Goal: Use online tool/utility: Utilize a website feature to perform a specific function

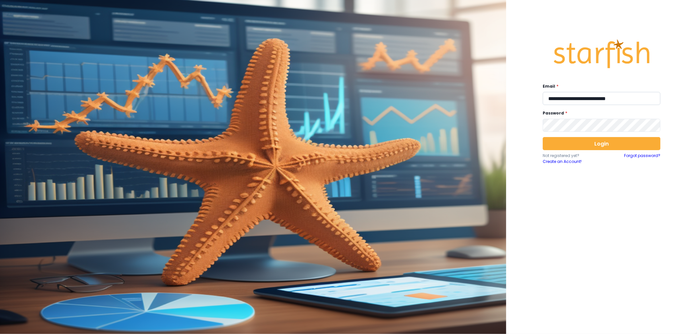
click at [563, 95] on input "**********" at bounding box center [602, 98] width 118 height 13
type input "**********"
click at [586, 140] on button "Login" at bounding box center [602, 143] width 118 height 13
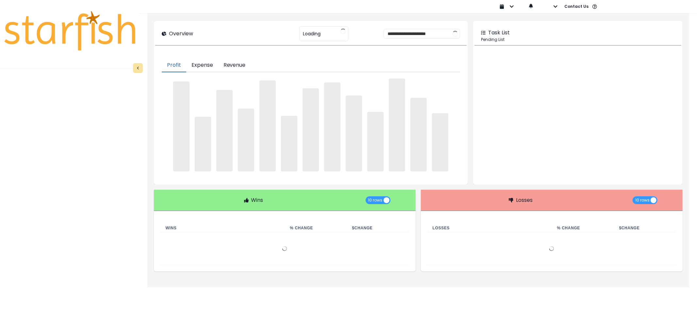
type input "********"
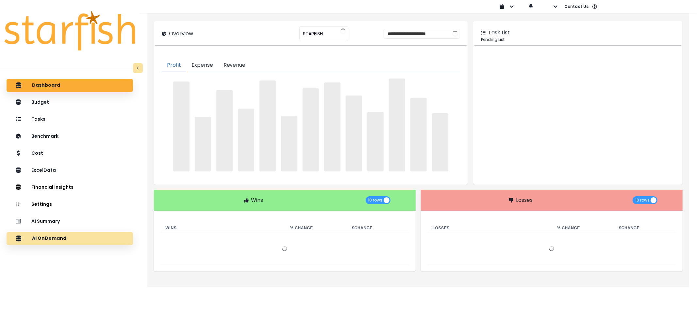
click at [78, 236] on div "AI OnDemand" at bounding box center [70, 238] width 116 height 14
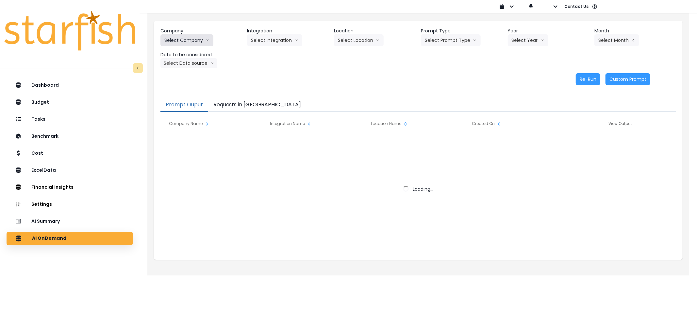
click at [188, 40] on button "Select Company" at bounding box center [186, 40] width 53 height 12
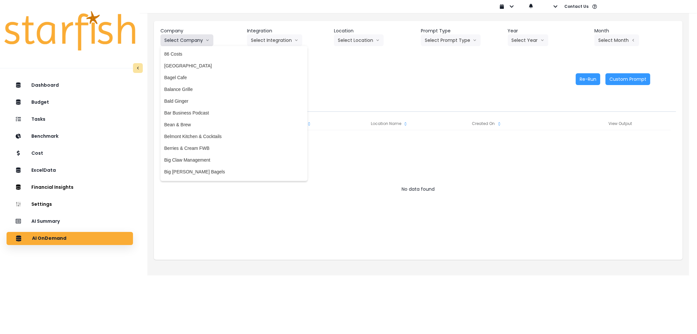
click at [188, 40] on button "Select Company" at bounding box center [186, 40] width 53 height 12
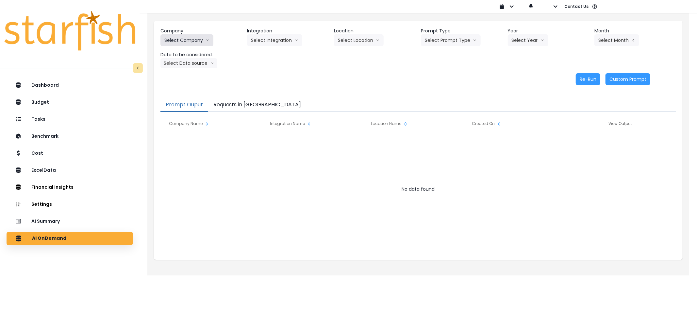
click at [188, 40] on button "Select Company" at bounding box center [186, 40] width 53 height 12
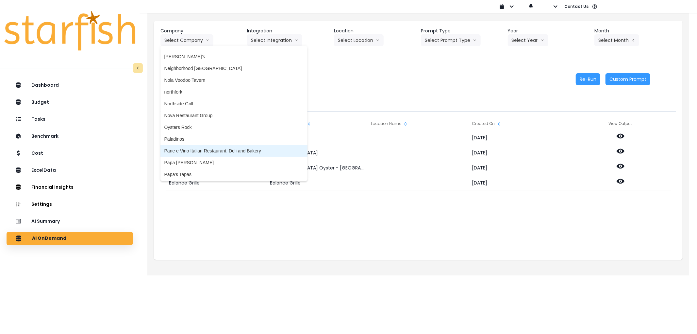
scroll to position [1112, 0]
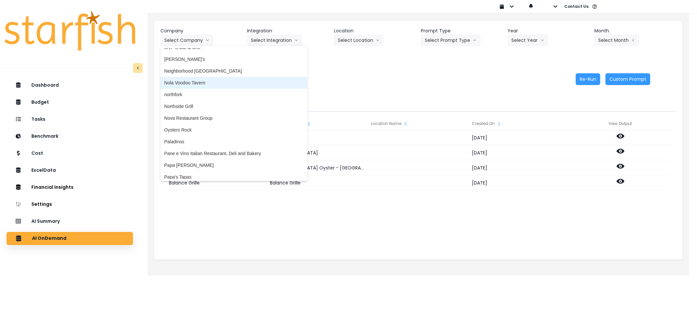
click at [205, 82] on span "Nola Voodoo Tavern" at bounding box center [233, 82] width 139 height 7
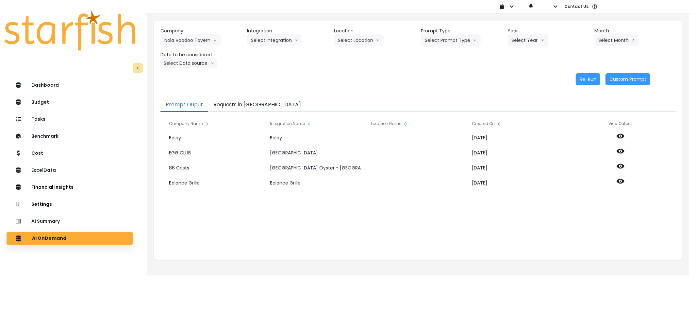
click at [270, 31] on header "Integration" at bounding box center [288, 30] width 82 height 7
click at [271, 41] on button "Select Integration" at bounding box center [274, 40] width 55 height 12
click at [250, 50] on li "[PERSON_NAME] !" at bounding box center [271, 54] width 48 height 12
click at [345, 38] on button "Select Location" at bounding box center [359, 40] width 50 height 12
click at [352, 56] on span "All Locations" at bounding box center [351, 54] width 26 height 7
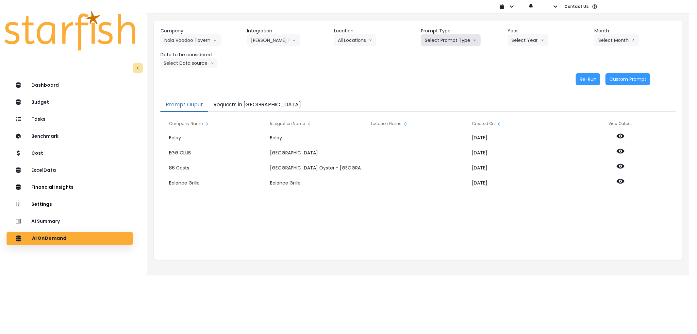
click at [452, 35] on button "Select Prompt Type" at bounding box center [451, 40] width 60 height 12
click at [439, 73] on li "Error Task" at bounding box center [443, 78] width 45 height 12
click at [609, 35] on button "Select Month" at bounding box center [616, 40] width 45 height 12
click at [579, 126] on span "Aug" at bounding box center [584, 124] width 13 height 7
click at [205, 66] on button "Select Data source" at bounding box center [188, 63] width 57 height 10
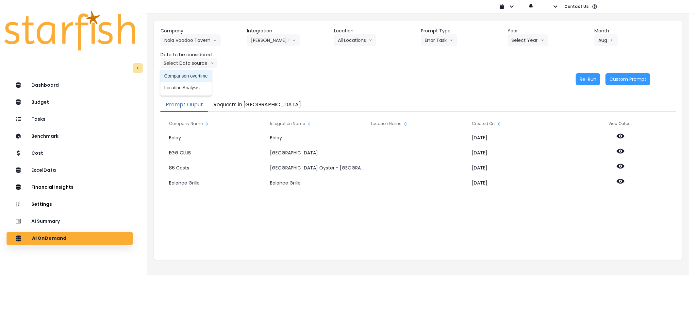
click at [192, 75] on span "Comparison overtime" at bounding box center [185, 76] width 43 height 7
click at [247, 101] on button "Requests in [GEOGRAPHIC_DATA]" at bounding box center [257, 105] width 98 height 14
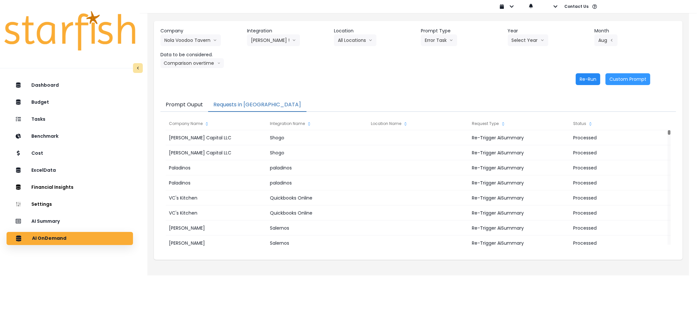
click at [581, 74] on button "Re-Run" at bounding box center [588, 79] width 25 height 12
click at [445, 41] on button "Error Task" at bounding box center [439, 40] width 36 height 12
drag, startPoint x: 445, startPoint y: 41, endPoint x: 463, endPoint y: 42, distance: 18.7
click at [446, 41] on button "Error Task" at bounding box center [439, 40] width 36 height 12
click at [518, 39] on button "Select Year" at bounding box center [528, 40] width 41 height 12
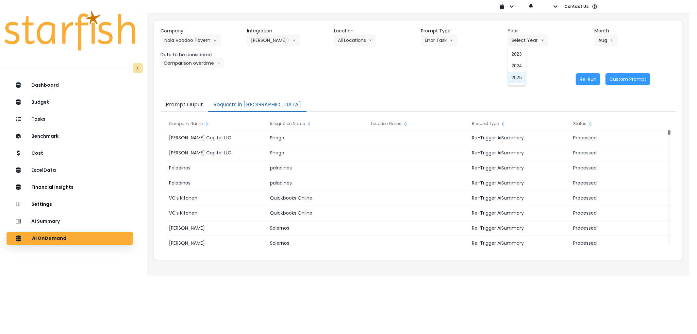
click at [514, 74] on span "2025" at bounding box center [517, 77] width 10 height 7
click at [584, 79] on button "Re-Run" at bounding box center [588, 79] width 25 height 12
click at [185, 41] on button "Nola Voodoo Tavern" at bounding box center [190, 40] width 60 height 12
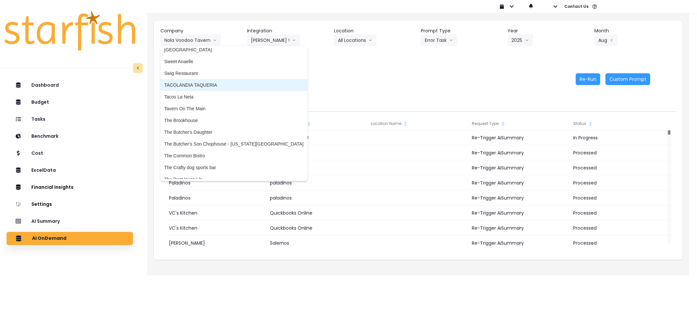
scroll to position [1537, 0]
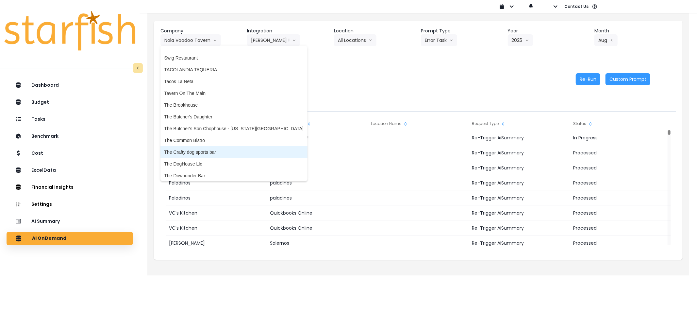
click at [200, 149] on span "The Crafty dog sports bar" at bounding box center [233, 152] width 139 height 7
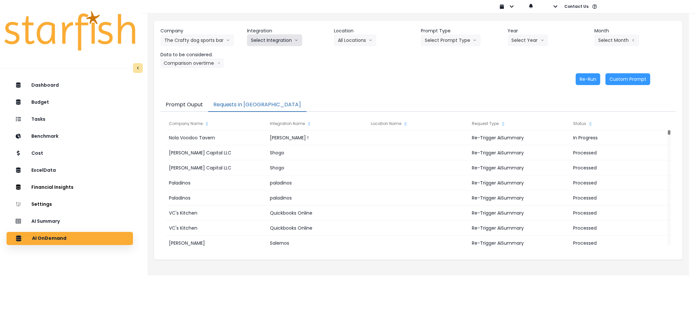
click at [262, 38] on button "Select Integration" at bounding box center [274, 40] width 55 height 12
click at [259, 54] on span "Quickbooks" at bounding box center [263, 54] width 24 height 7
click at [431, 41] on button "Select Prompt Type" at bounding box center [451, 40] width 60 height 12
click at [431, 73] on li "Error Task" at bounding box center [443, 78] width 45 height 12
click at [508, 37] on button "Select Year" at bounding box center [528, 40] width 41 height 12
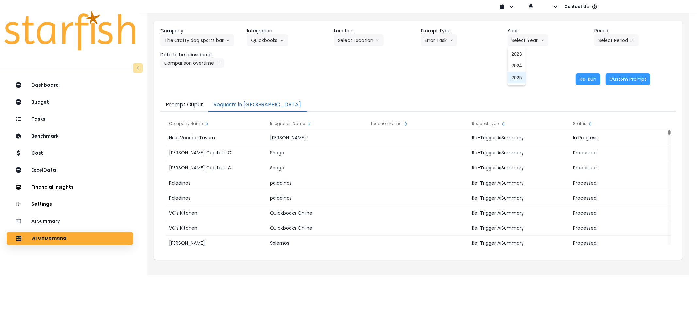
click at [518, 76] on span "2025" at bounding box center [517, 77] width 10 height 7
click at [617, 38] on button "Select Period" at bounding box center [616, 40] width 44 height 12
click at [582, 134] on span "P9" at bounding box center [586, 136] width 8 height 7
click at [178, 55] on header "Data to be considered." at bounding box center [201, 54] width 82 height 7
click at [592, 78] on button "Re-Run" at bounding box center [588, 79] width 25 height 12
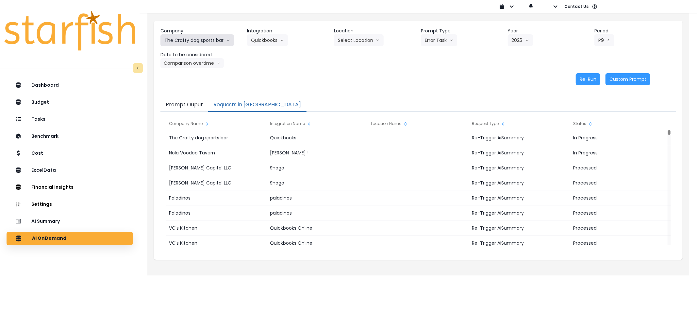
click at [194, 41] on button "The Crafty dog sports bar" at bounding box center [197, 40] width 74 height 12
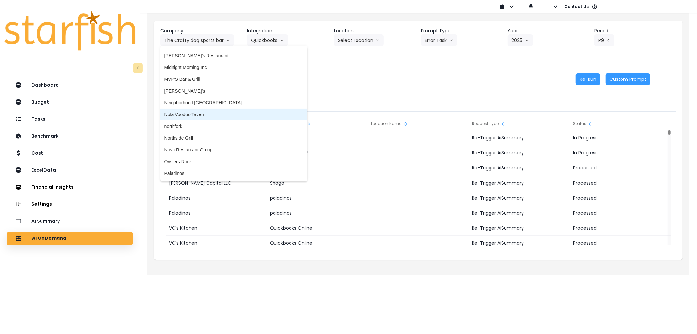
scroll to position [1083, 0]
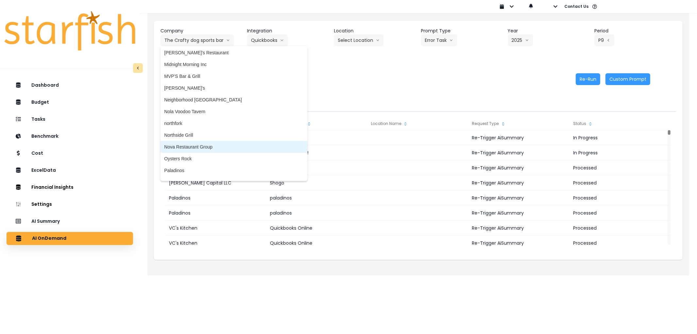
click at [193, 141] on li "Nova Restaurant Group" at bounding box center [233, 147] width 147 height 12
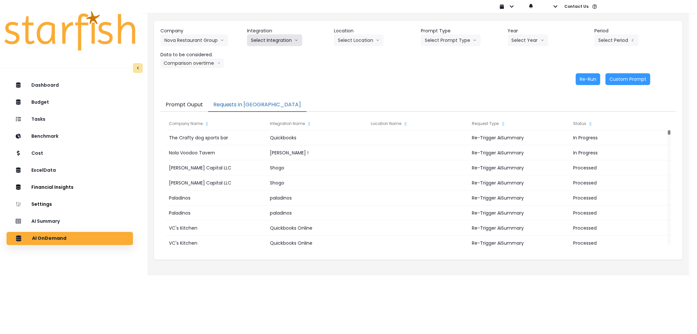
click at [272, 38] on button "Select Integration" at bounding box center [274, 40] width 55 height 12
click at [264, 55] on span "Nova Restaurant Group" at bounding box center [275, 54] width 48 height 7
click at [373, 41] on button "Select Location" at bounding box center [359, 40] width 50 height 12
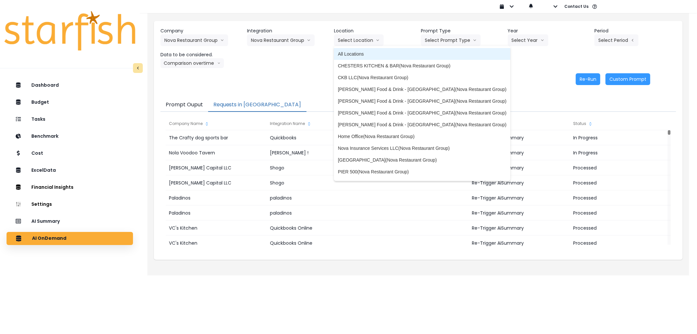
click at [351, 56] on span "All Locations" at bounding box center [422, 54] width 169 height 7
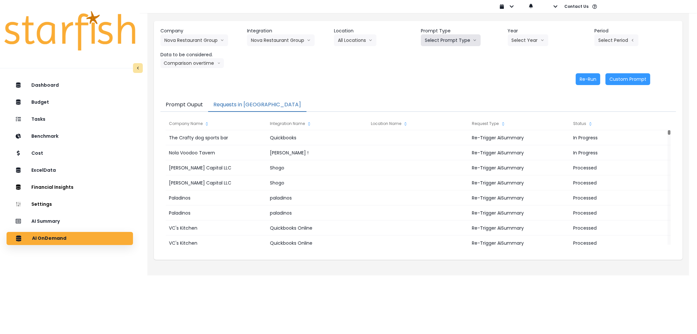
click at [447, 38] on button "Select Prompt Type" at bounding box center [451, 40] width 60 height 12
drag, startPoint x: 436, startPoint y: 78, endPoint x: 473, endPoint y: 65, distance: 38.6
click at [439, 78] on span "Error Task" at bounding box center [443, 77] width 37 height 7
click at [516, 37] on button "Select Year" at bounding box center [528, 40] width 41 height 12
click at [512, 73] on li "2025" at bounding box center [517, 78] width 18 height 12
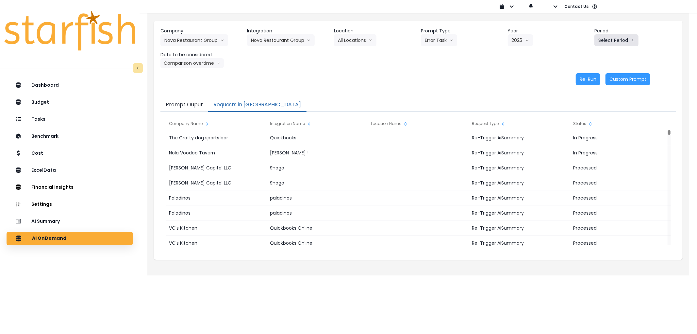
click at [613, 40] on button "Select Period" at bounding box center [616, 40] width 44 height 12
click at [582, 134] on span "P9" at bounding box center [586, 136] width 8 height 7
click at [583, 76] on button "Re-Run" at bounding box center [588, 79] width 25 height 12
click at [187, 40] on button "Nova Restaurant Group" at bounding box center [194, 40] width 68 height 12
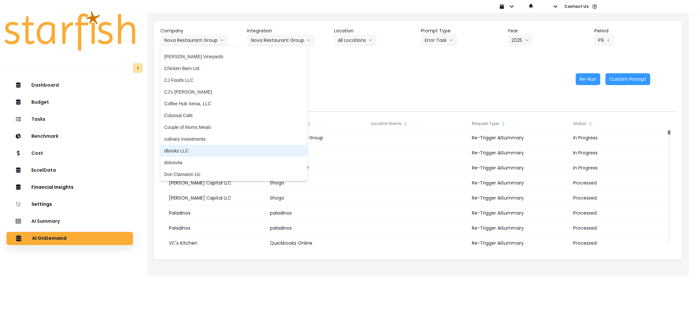
scroll to position [363, 0]
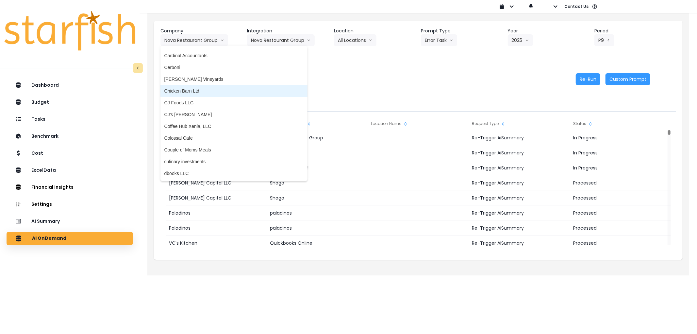
click at [185, 86] on li "Chicken Barn Ltd." at bounding box center [233, 91] width 147 height 12
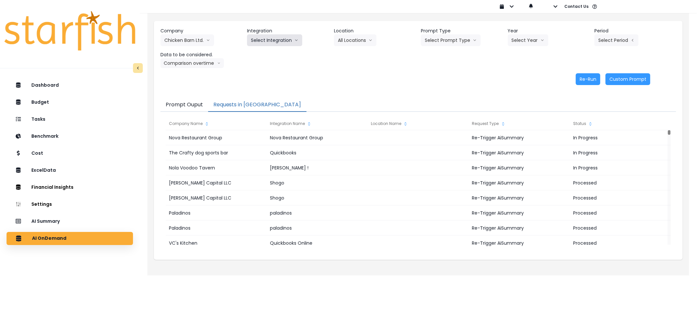
click at [279, 38] on button "Select Integration" at bounding box center [274, 40] width 55 height 12
click at [253, 51] on span "CBL" at bounding box center [255, 54] width 9 height 7
click at [358, 41] on button "Select Location" at bounding box center [359, 40] width 50 height 12
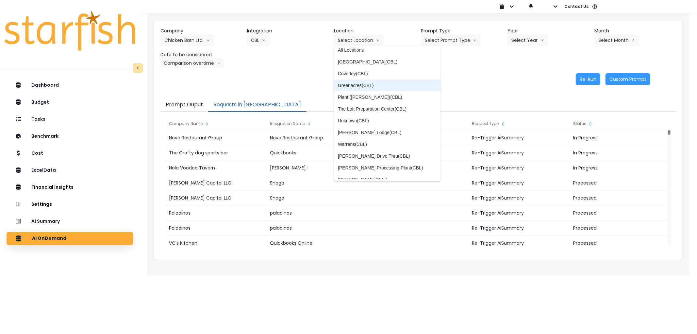
scroll to position [0, 0]
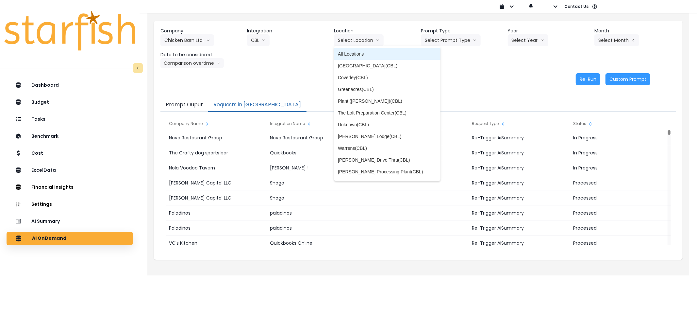
click at [366, 53] on span "All Locations" at bounding box center [387, 54] width 99 height 7
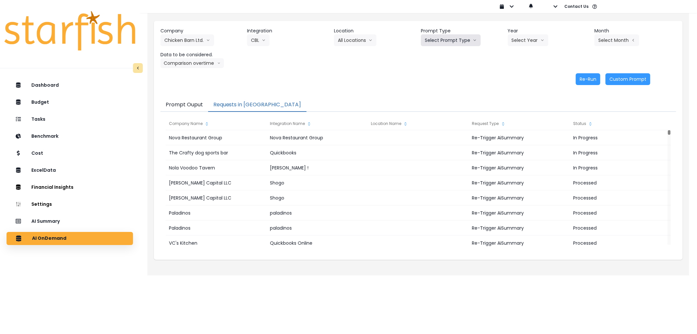
click at [443, 38] on button "Select Prompt Type" at bounding box center [451, 40] width 60 height 12
click at [436, 78] on span "Error Task" at bounding box center [443, 77] width 37 height 7
click at [517, 37] on button "Select Year" at bounding box center [528, 40] width 41 height 12
click at [511, 77] on li "2025" at bounding box center [517, 78] width 18 height 12
click at [617, 40] on button "Select Month" at bounding box center [616, 40] width 45 height 12
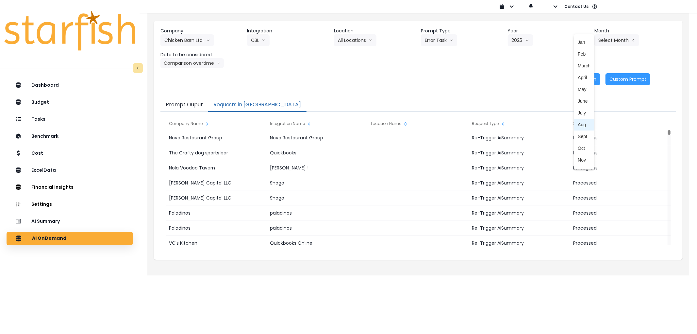
click at [580, 124] on span "Aug" at bounding box center [584, 124] width 13 height 7
click at [585, 74] on button "Re-Run" at bounding box center [588, 79] width 25 height 12
